Goal: Transaction & Acquisition: Purchase product/service

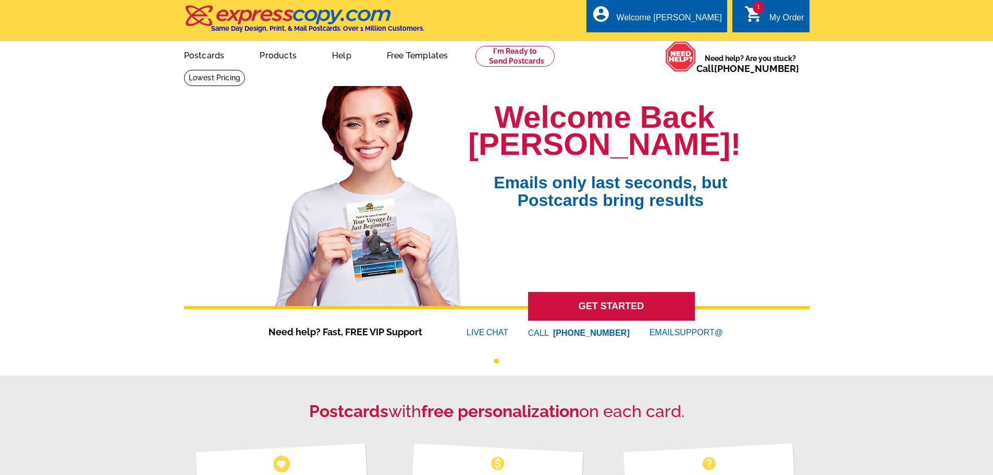
click at [778, 20] on div "My Order" at bounding box center [787, 20] width 35 height 15
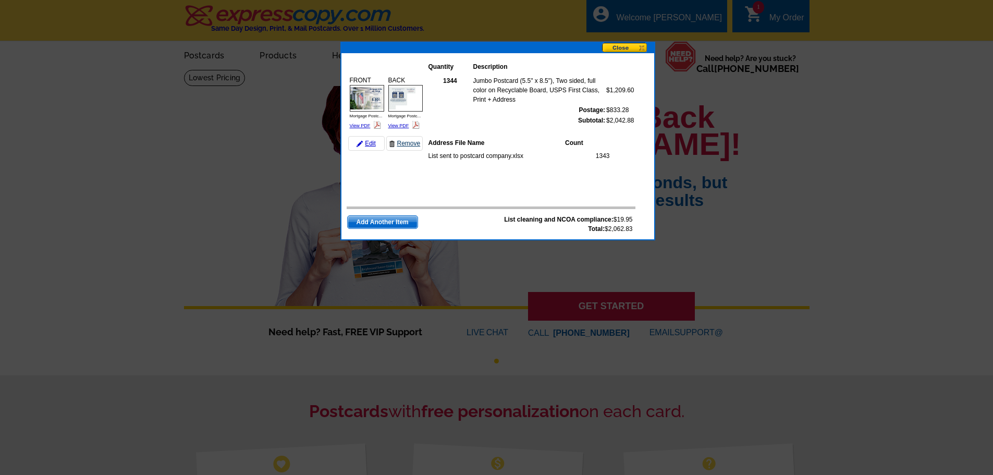
click at [400, 142] on link "Remove" at bounding box center [404, 143] width 37 height 15
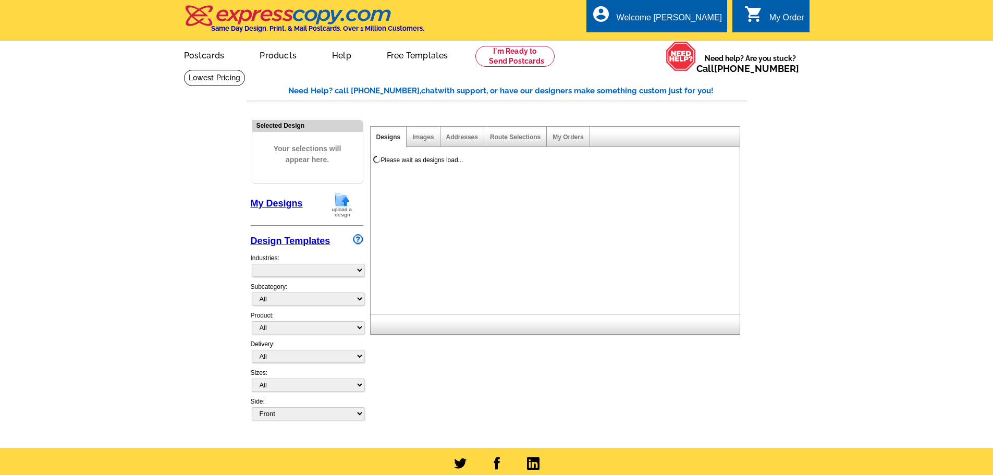
select select "785"
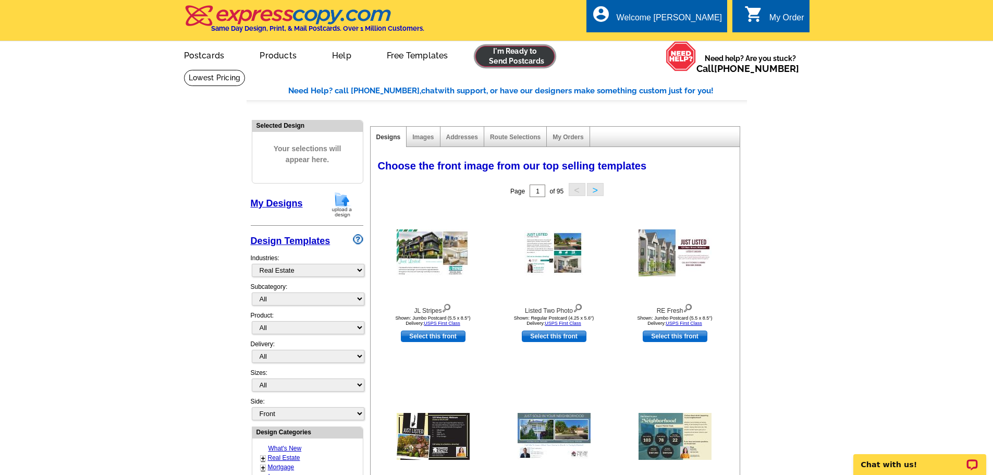
click at [517, 57] on link at bounding box center [516, 56] width 80 height 21
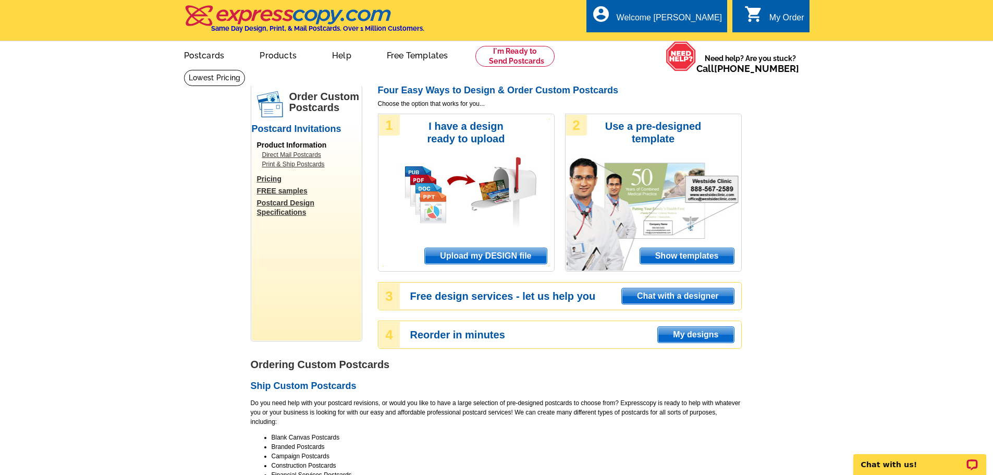
click at [494, 253] on span "Upload my DESIGN file" at bounding box center [486, 256] width 122 height 16
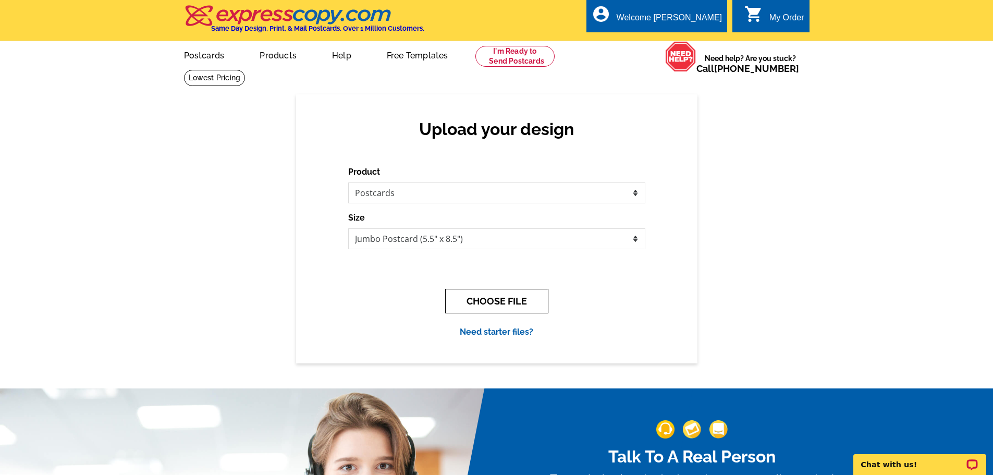
click at [484, 304] on button "CHOOSE FILE" at bounding box center [496, 301] width 103 height 25
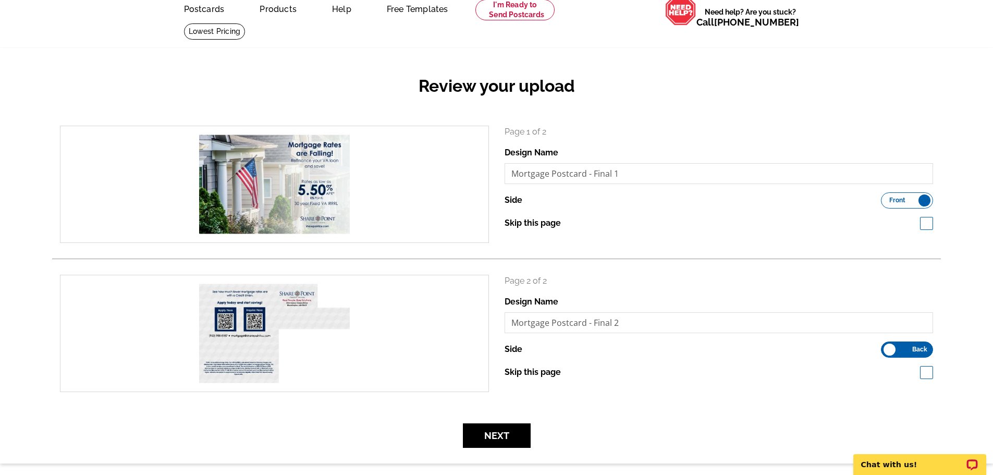
scroll to position [104, 0]
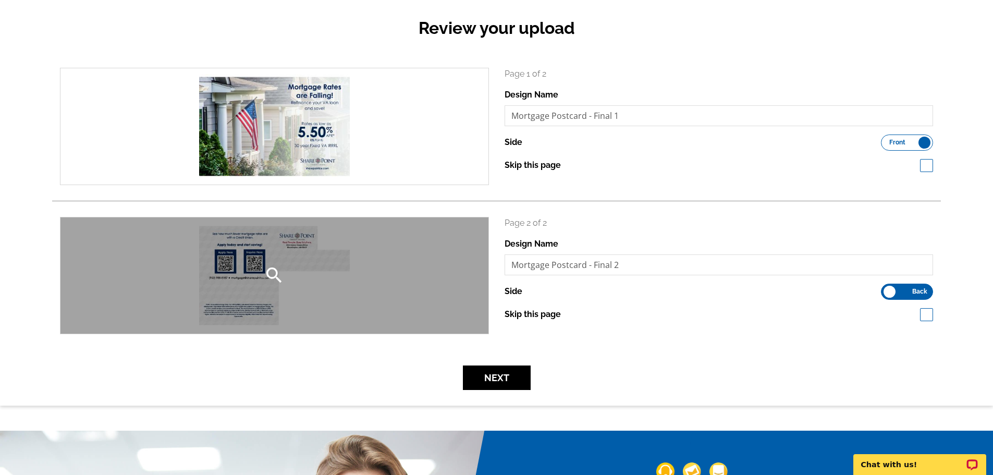
click at [268, 269] on icon "search" at bounding box center [274, 275] width 21 height 21
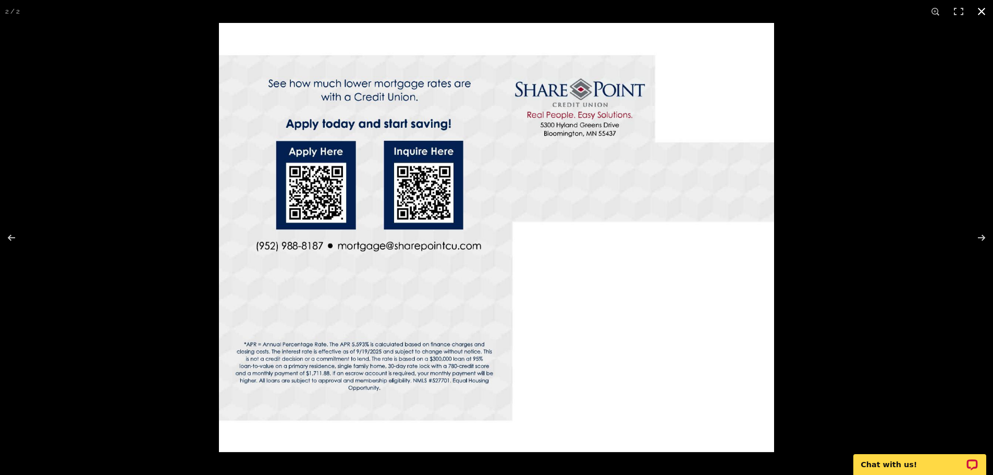
click at [982, 10] on button at bounding box center [981, 11] width 23 height 23
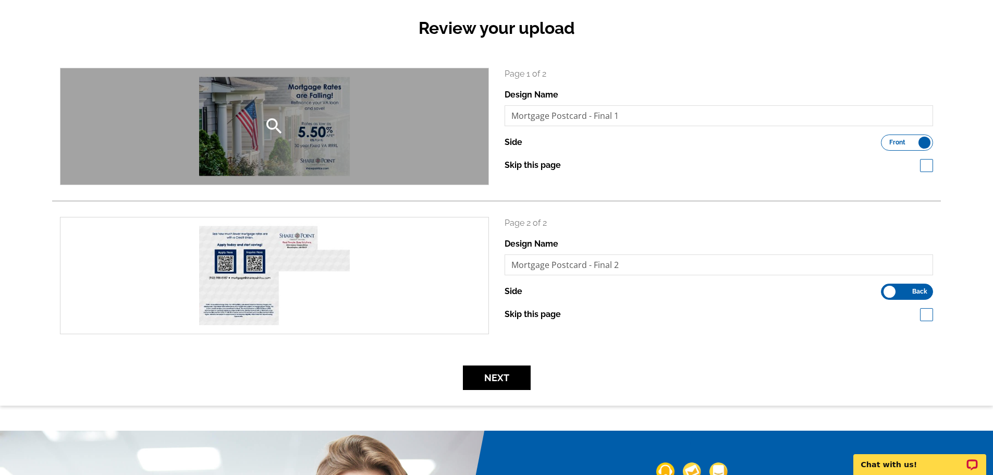
click at [268, 128] on icon "search" at bounding box center [274, 126] width 21 height 21
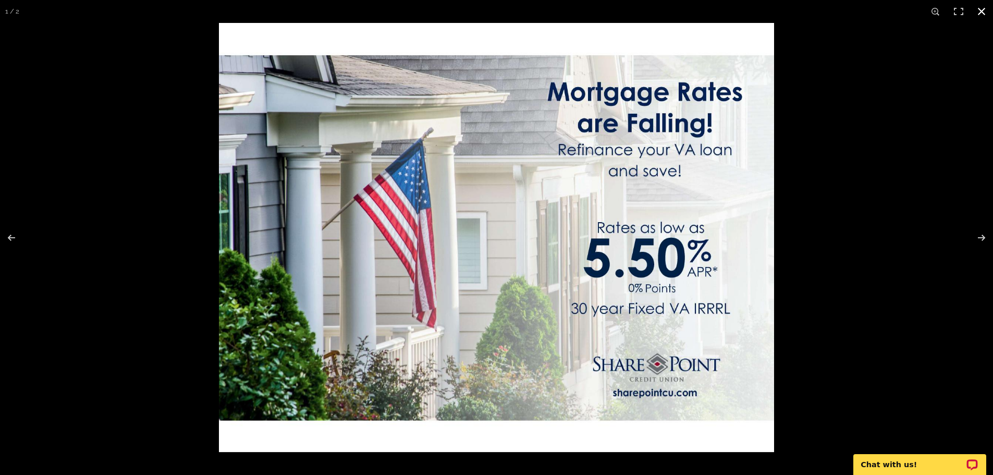
click at [981, 11] on button at bounding box center [981, 11] width 23 height 23
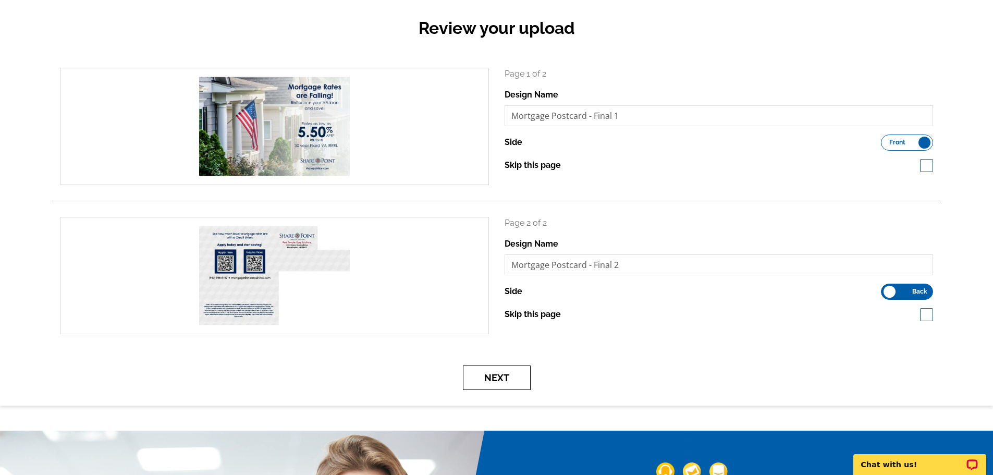
click at [493, 377] on button "Next" at bounding box center [497, 378] width 68 height 25
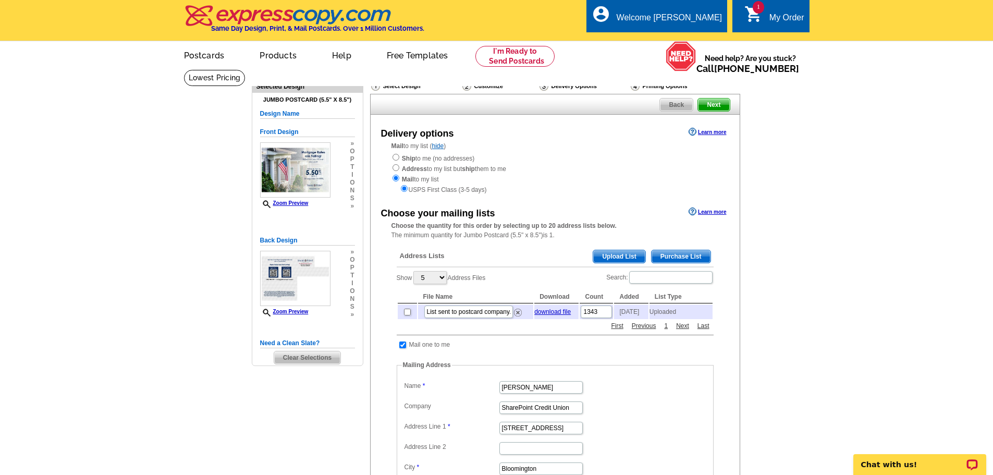
click at [621, 257] on span "Upload List" at bounding box center [619, 256] width 52 height 13
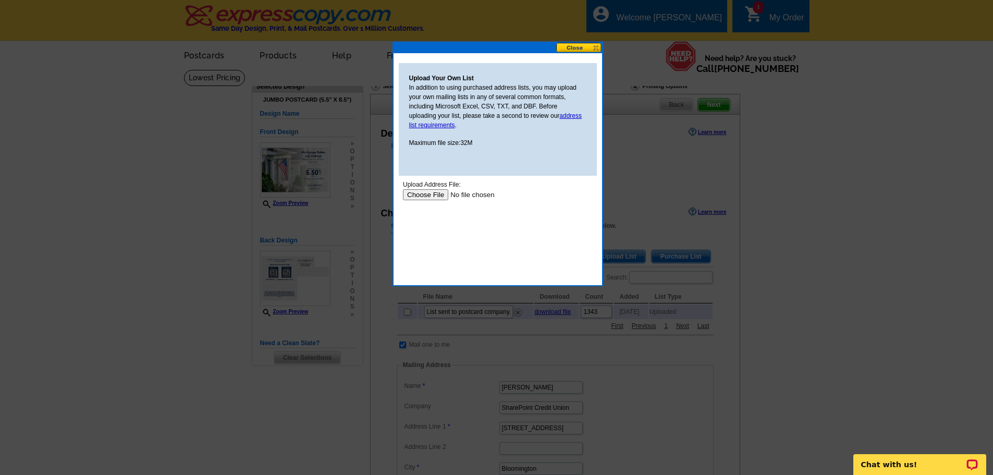
click at [434, 197] on input "file" at bounding box center [469, 194] width 132 height 11
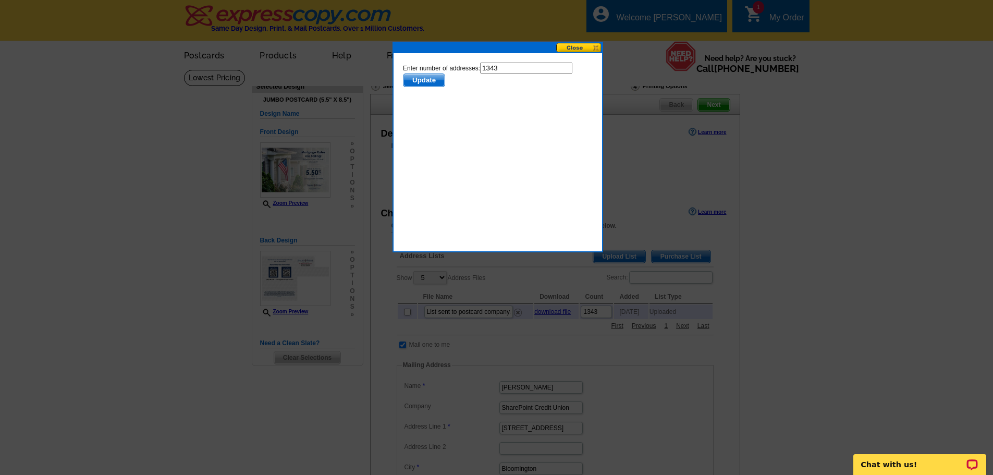
click at [427, 80] on span "Update" at bounding box center [423, 80] width 41 height 13
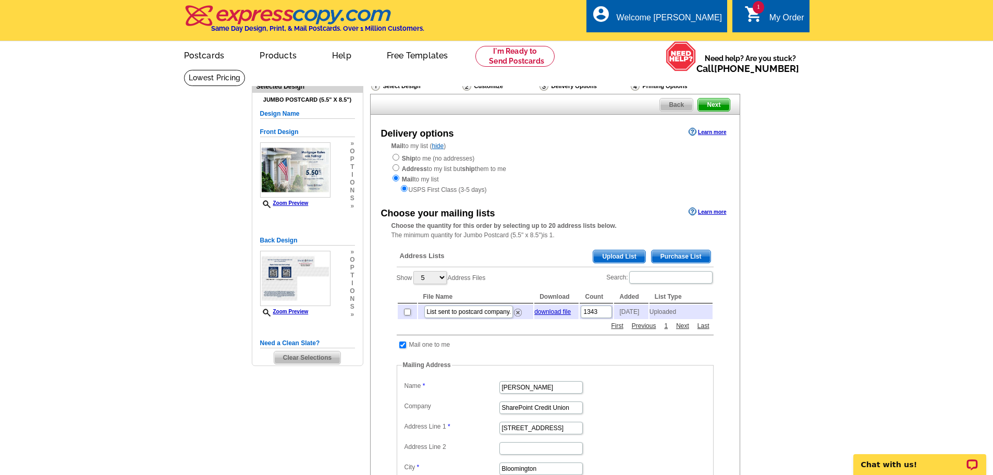
click at [810, 325] on main "Need Help? call 800-260-5887, chat with support, or have our designers make som…" at bounding box center [496, 378] width 993 height 618
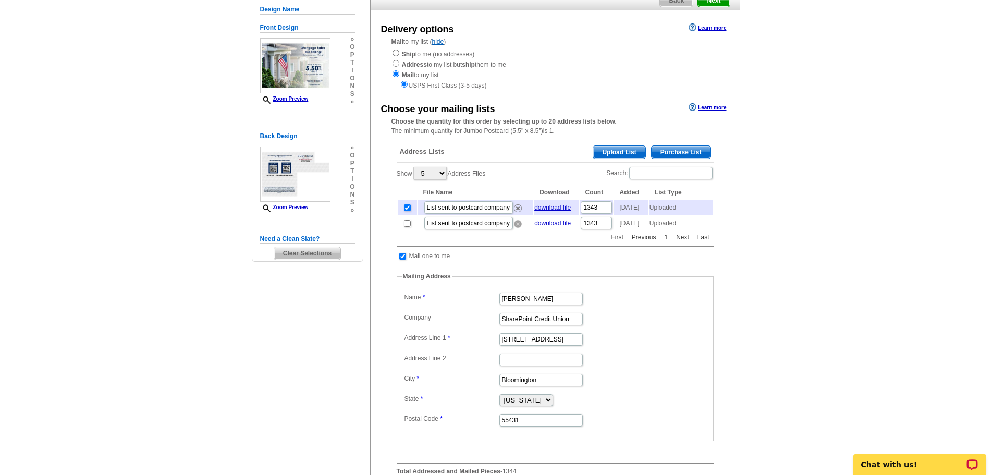
click at [518, 228] on img at bounding box center [518, 224] width 8 height 8
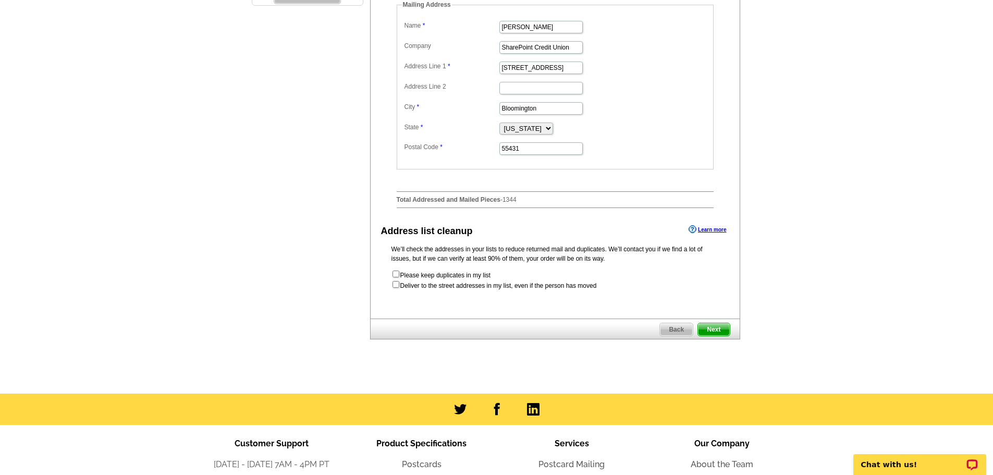
scroll to position [417, 0]
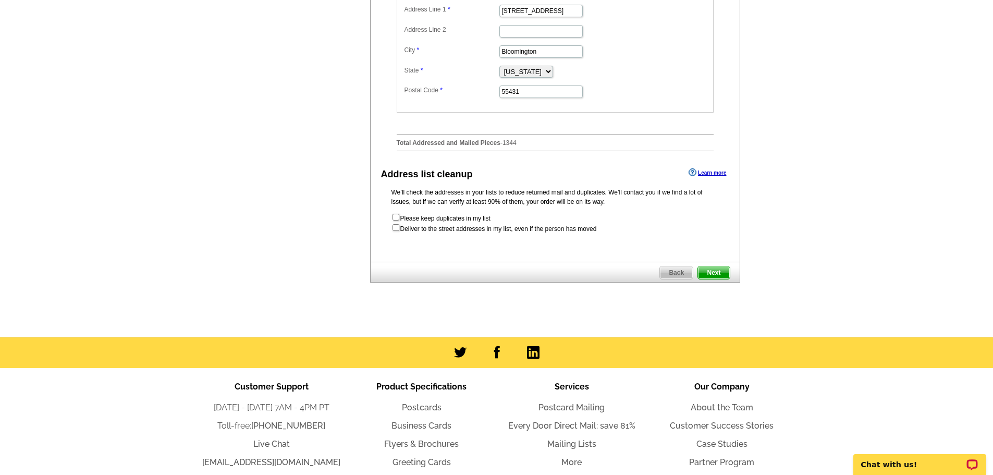
click at [714, 279] on span "Next" at bounding box center [713, 272] width 31 height 13
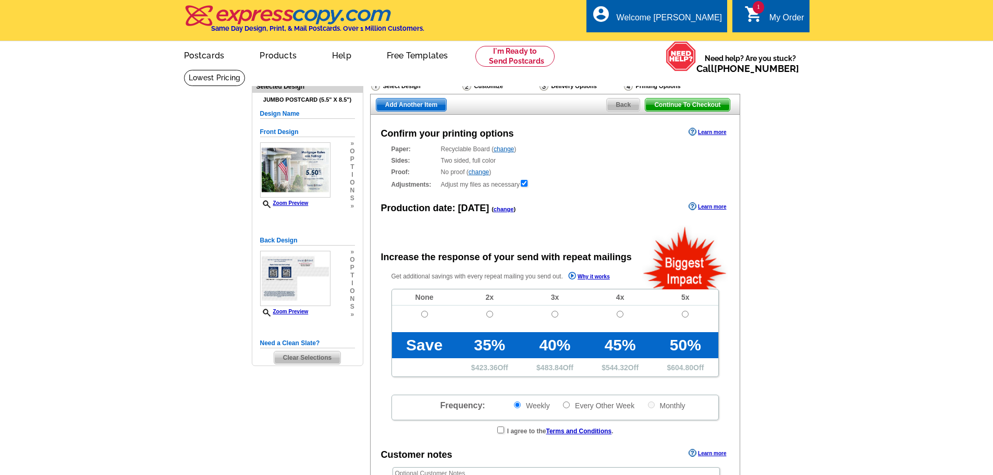
radio input "false"
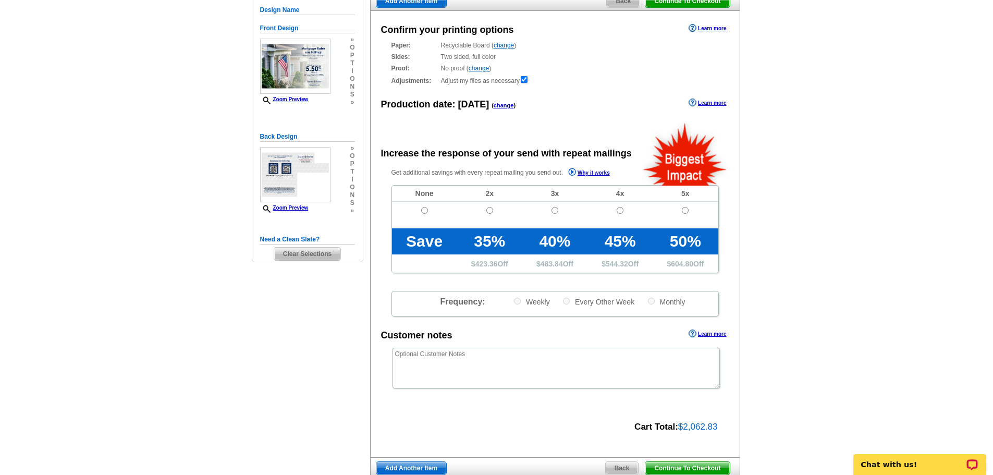
scroll to position [104, 0]
click at [424, 209] on input "radio" at bounding box center [424, 210] width 7 height 7
radio input "true"
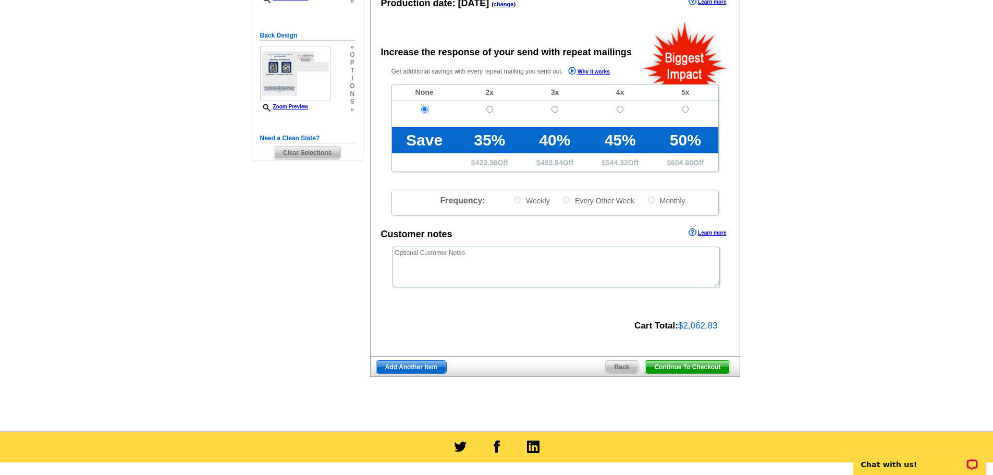
scroll to position [209, 0]
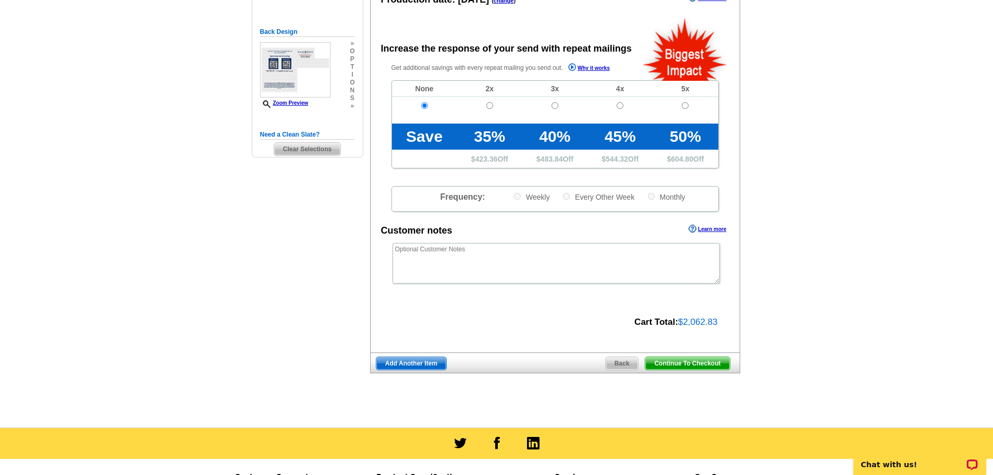
click at [678, 365] on span "Continue To Checkout" at bounding box center [688, 363] width 84 height 13
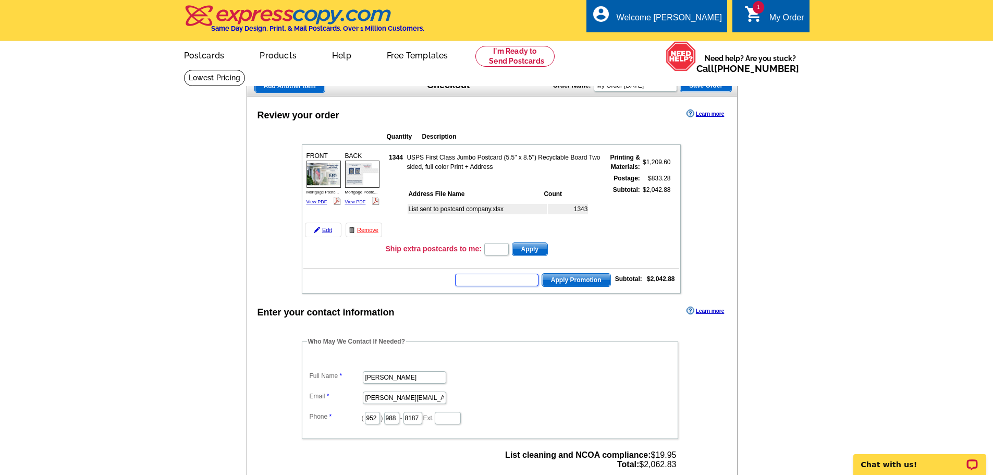
click at [481, 277] on input "text" at bounding box center [496, 280] width 83 height 13
type input "uwm20"
click at [573, 284] on span "Apply Promotion" at bounding box center [576, 280] width 68 height 13
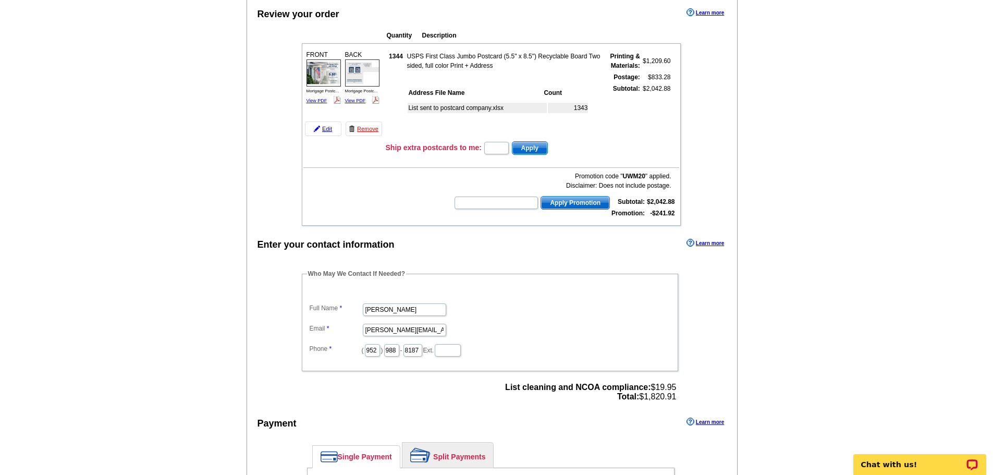
scroll to position [104, 0]
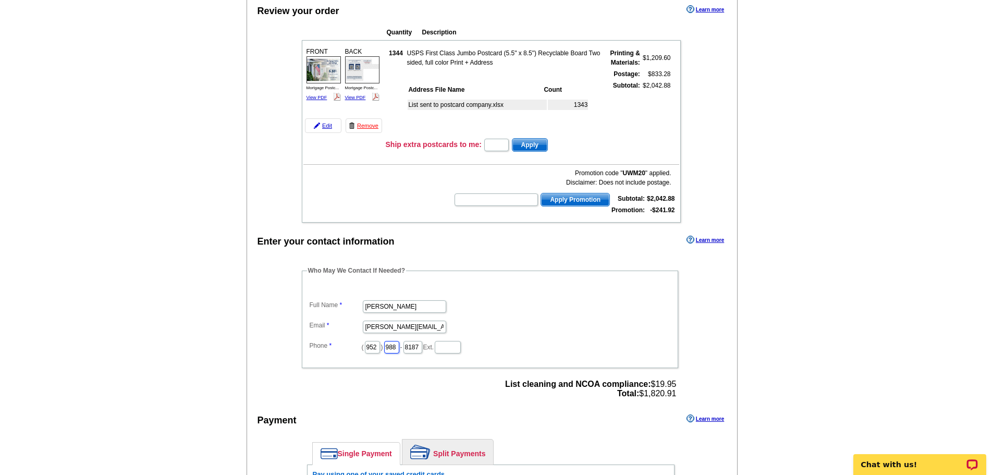
drag, startPoint x: 408, startPoint y: 347, endPoint x: 388, endPoint y: 348, distance: 19.8
click at [388, 348] on dd "( 952 ) 988 - 8187 Ext." at bounding box center [490, 346] width 366 height 16
type input "240"
type input "0999"
click at [776, 355] on main "Add Another Item Checkout Order Name: My Order 2025-09-19 Save Order Review you…" at bounding box center [496, 307] width 993 height 684
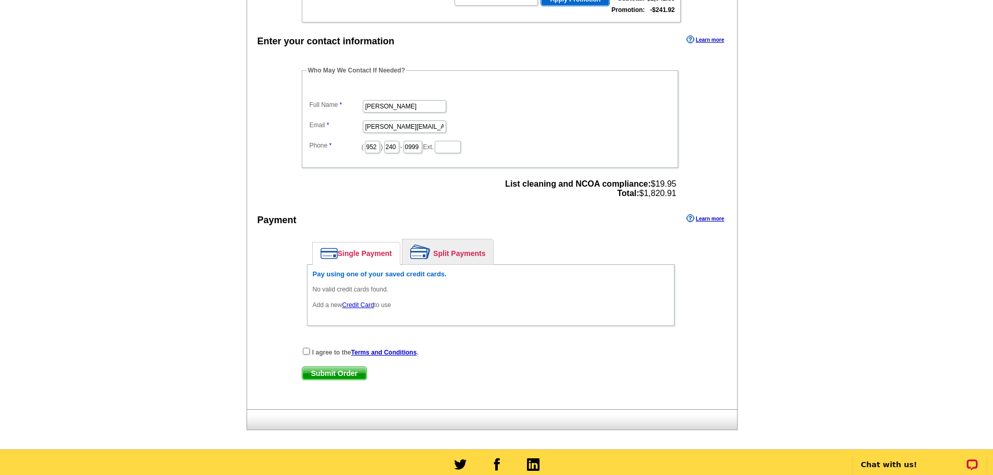
scroll to position [313, 0]
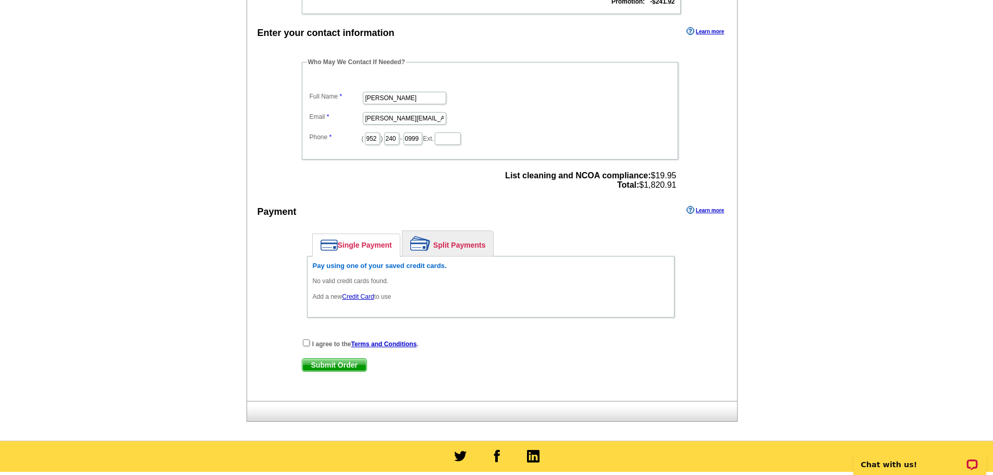
click at [359, 296] on link "Credit Card" at bounding box center [358, 296] width 32 height 7
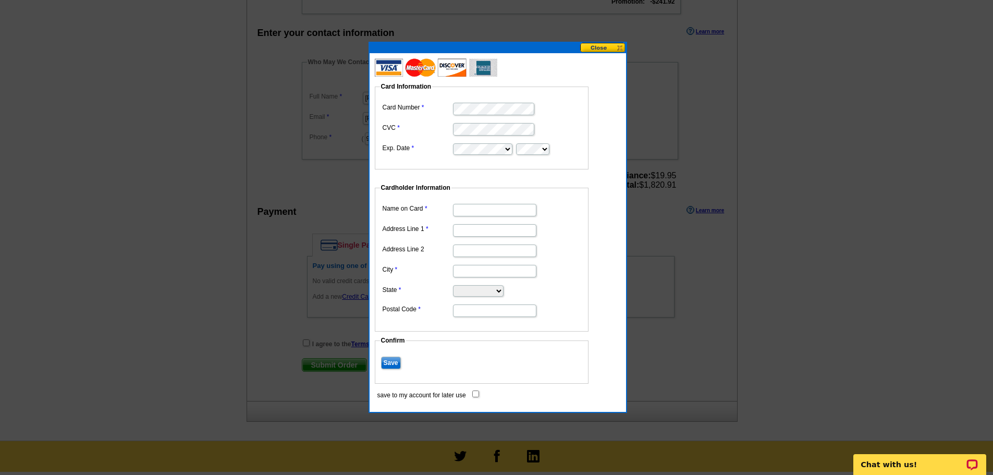
drag, startPoint x: 466, startPoint y: 211, endPoint x: 505, endPoint y: 211, distance: 39.1
click at [466, 211] on input "Name on Card" at bounding box center [494, 210] width 83 height 13
type input "[PERSON_NAME]"
type input "[STREET_ADDRESS][PERSON_NAME]"
type input "b"
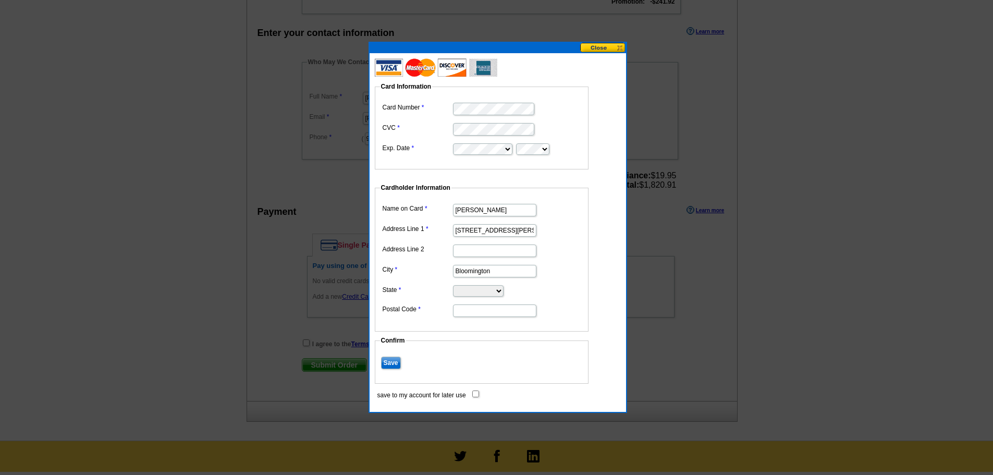
type input "Bloomington"
select select "MN"
type input "55437"
click at [604, 295] on form "Card Information Card Number CVC Exp. Date Cardholder Information Name on Card …" at bounding box center [498, 231] width 246 height 336
click at [392, 361] on input "Save" at bounding box center [391, 363] width 20 height 13
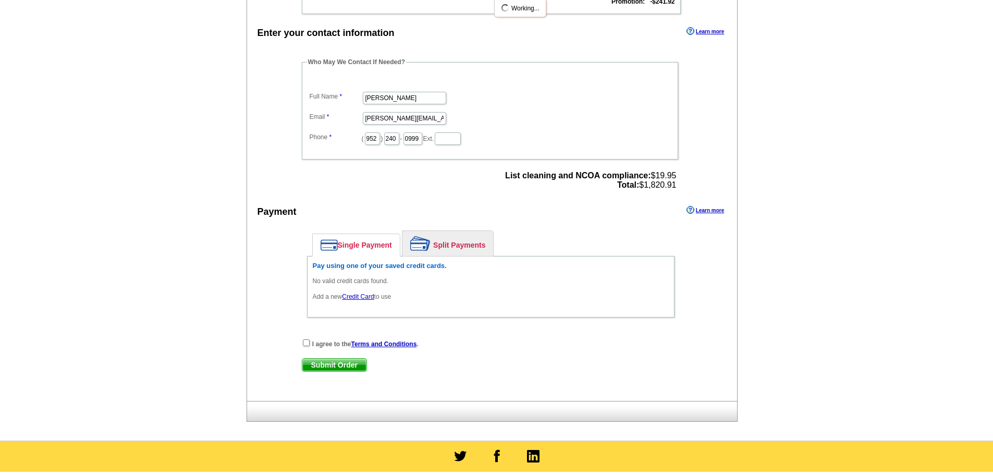
click at [305, 328] on div "Single Payment Split Payments Pay using one of your saved credit cards. No vali…" at bounding box center [491, 276] width 378 height 103
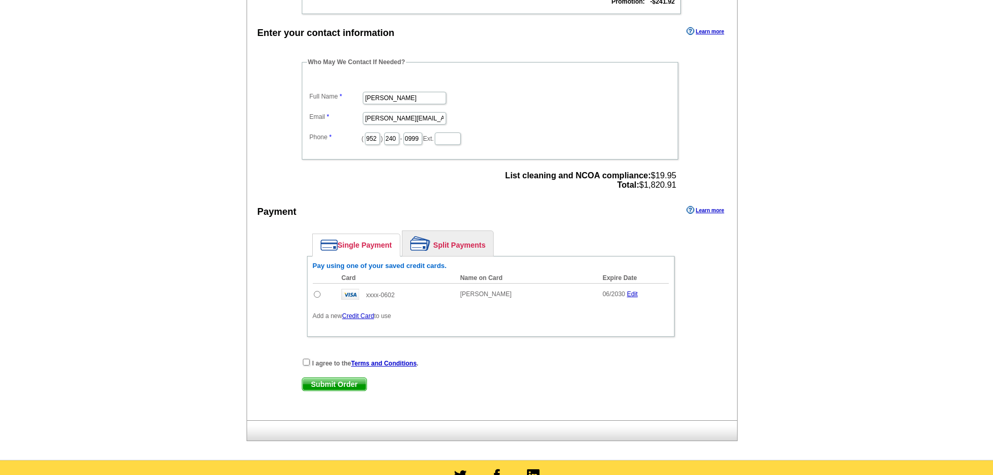
click at [320, 295] on input "radio" at bounding box center [317, 294] width 7 height 7
radio input "true"
click at [304, 363] on input "checkbox" at bounding box center [306, 362] width 7 height 7
checkbox input "true"
click at [331, 384] on span "Submit Order" at bounding box center [334, 384] width 64 height 13
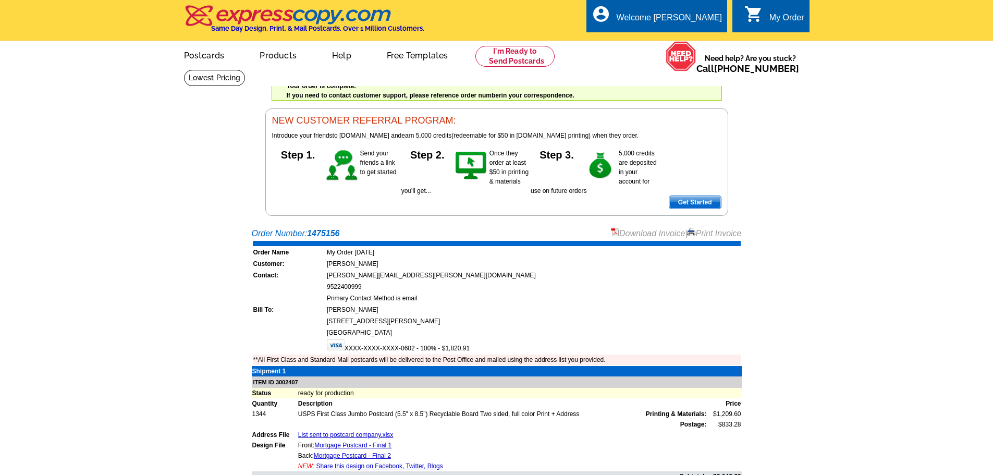
click at [617, 234] on link "Download Invoice" at bounding box center [648, 233] width 74 height 9
